Goal: Communication & Community: Ask a question

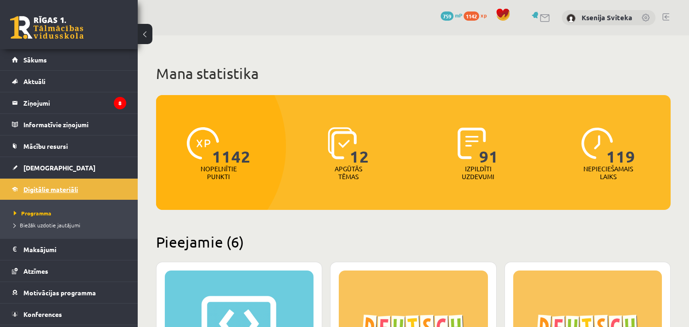
scroll to position [561, 0]
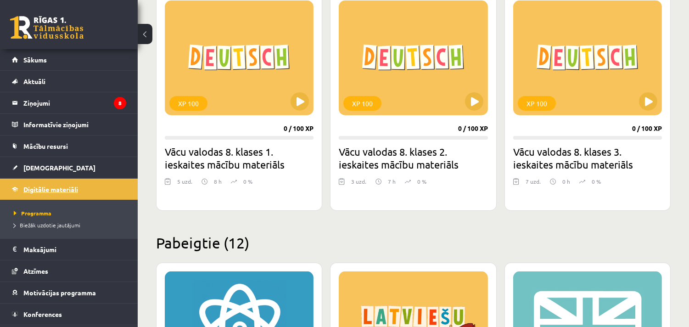
click at [30, 190] on span "Digitālie materiāli" at bounding box center [50, 189] width 55 height 8
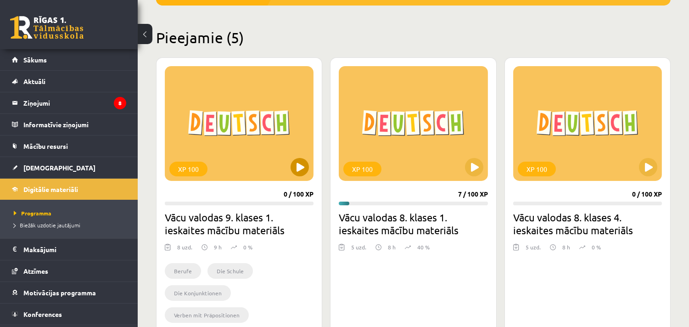
scroll to position [204, 0]
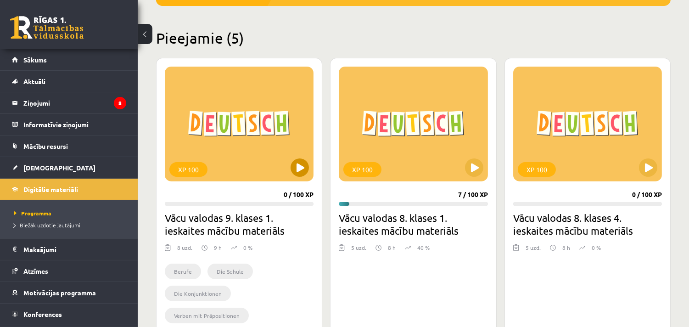
click at [231, 134] on div "XP 100" at bounding box center [239, 124] width 149 height 115
click at [233, 156] on div "XP 100" at bounding box center [239, 124] width 149 height 115
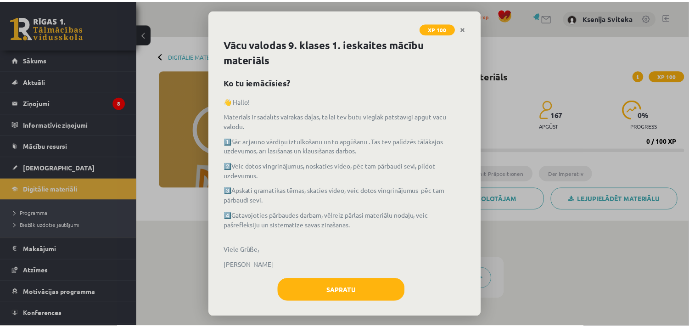
scroll to position [7, 0]
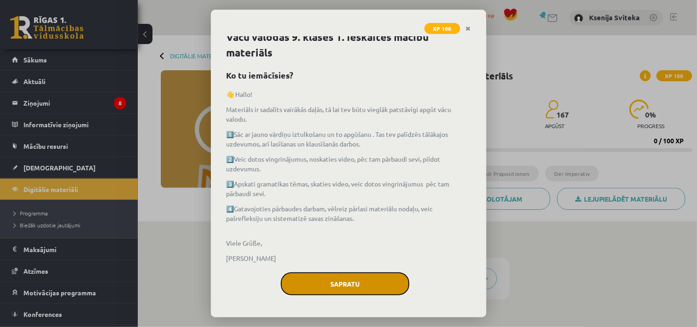
click at [343, 282] on button "Sapratu" at bounding box center [345, 283] width 129 height 23
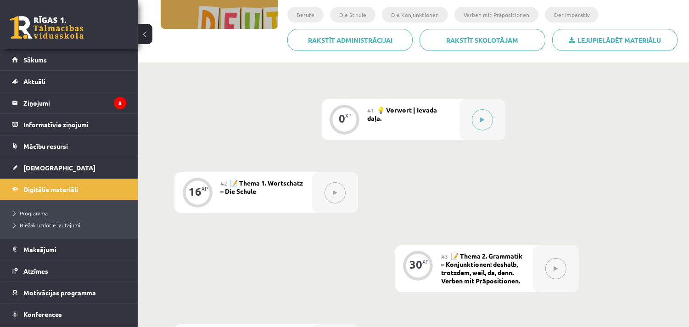
scroll to position [204, 0]
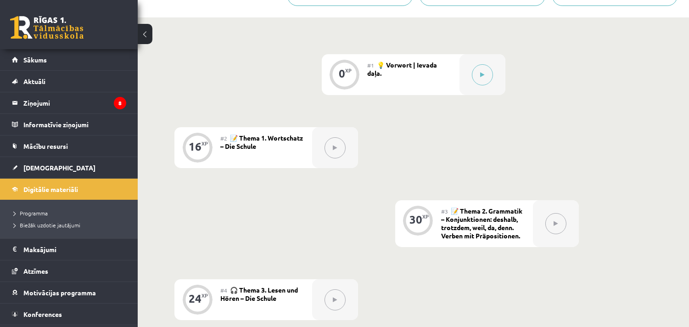
click at [336, 148] on icon at bounding box center [335, 148] width 4 height 6
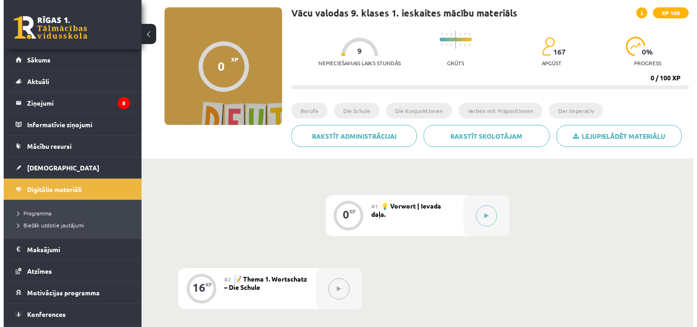
scroll to position [0, 0]
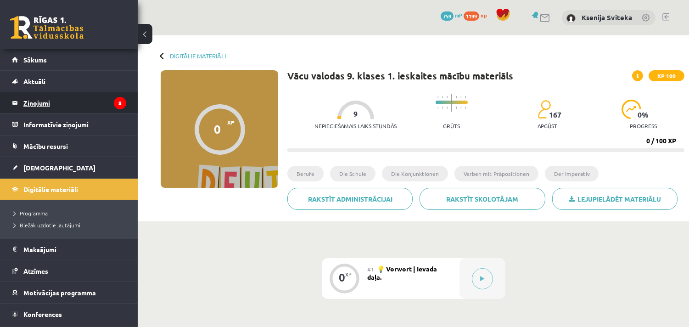
click at [41, 104] on legend "Ziņojumi 8" at bounding box center [74, 102] width 103 height 21
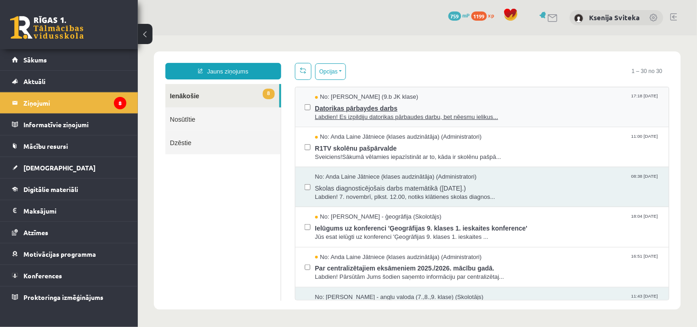
click at [378, 112] on span "Labdien! Es izpildiju datorikas pārbaudes darbu, bet nēesmu ielikus..." at bounding box center [487, 116] width 344 height 9
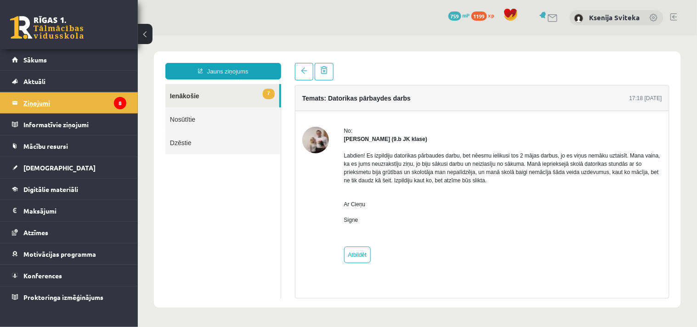
click at [31, 103] on legend "Ziņojumi 8" at bounding box center [74, 102] width 103 height 21
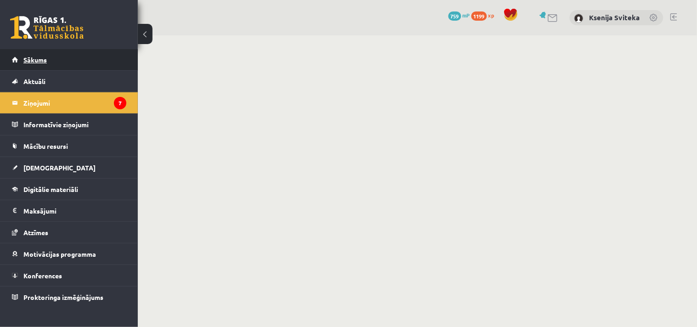
click at [37, 57] on span "Sākums" at bounding box center [34, 60] width 23 height 8
